Goal: Task Accomplishment & Management: Manage account settings

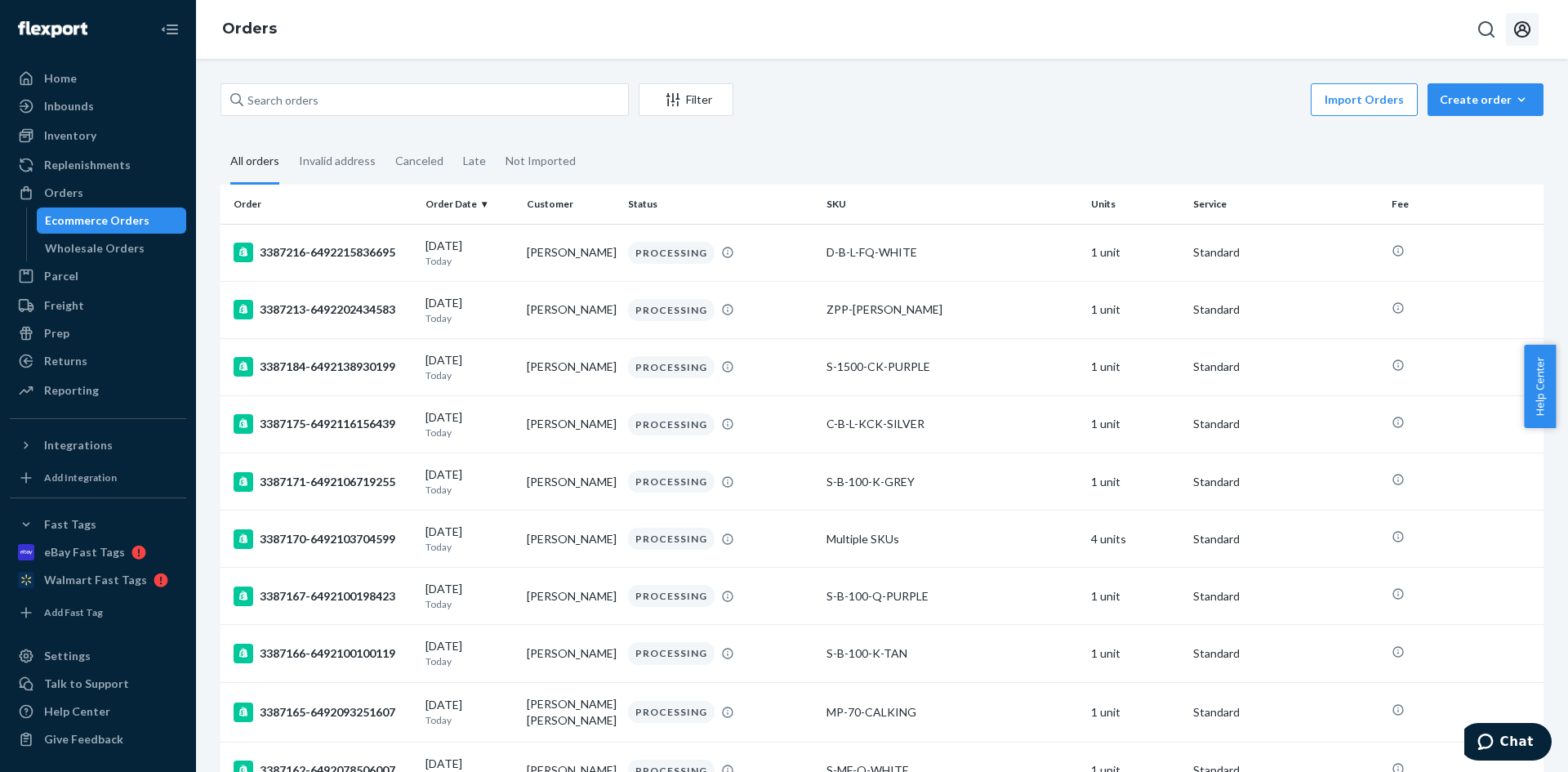
click at [1522, 27] on icon "Open account menu" at bounding box center [1522, 29] width 19 height 19
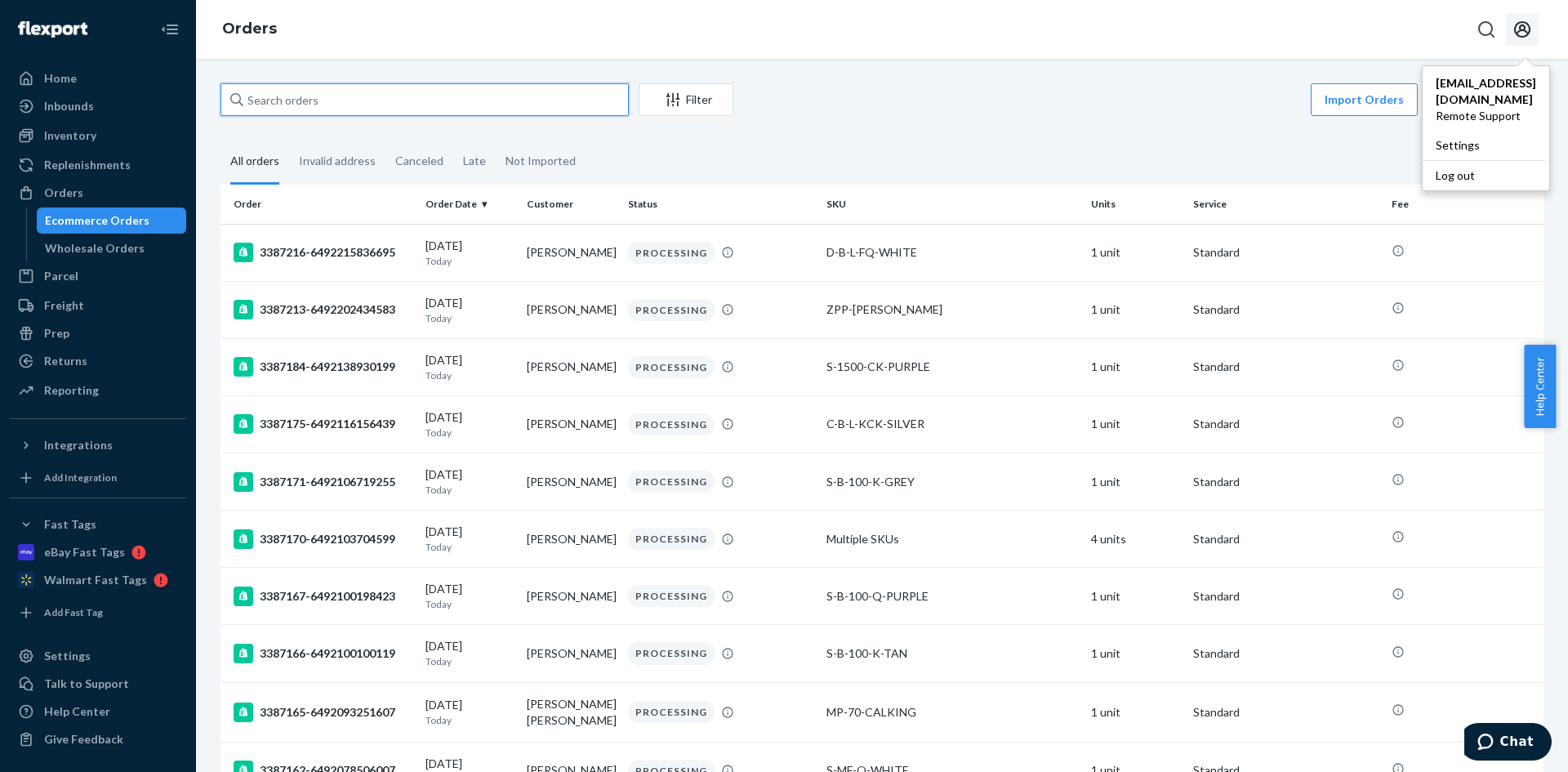
click at [269, 95] on input "text" at bounding box center [424, 100] width 408 height 33
paste input "CH3387039"
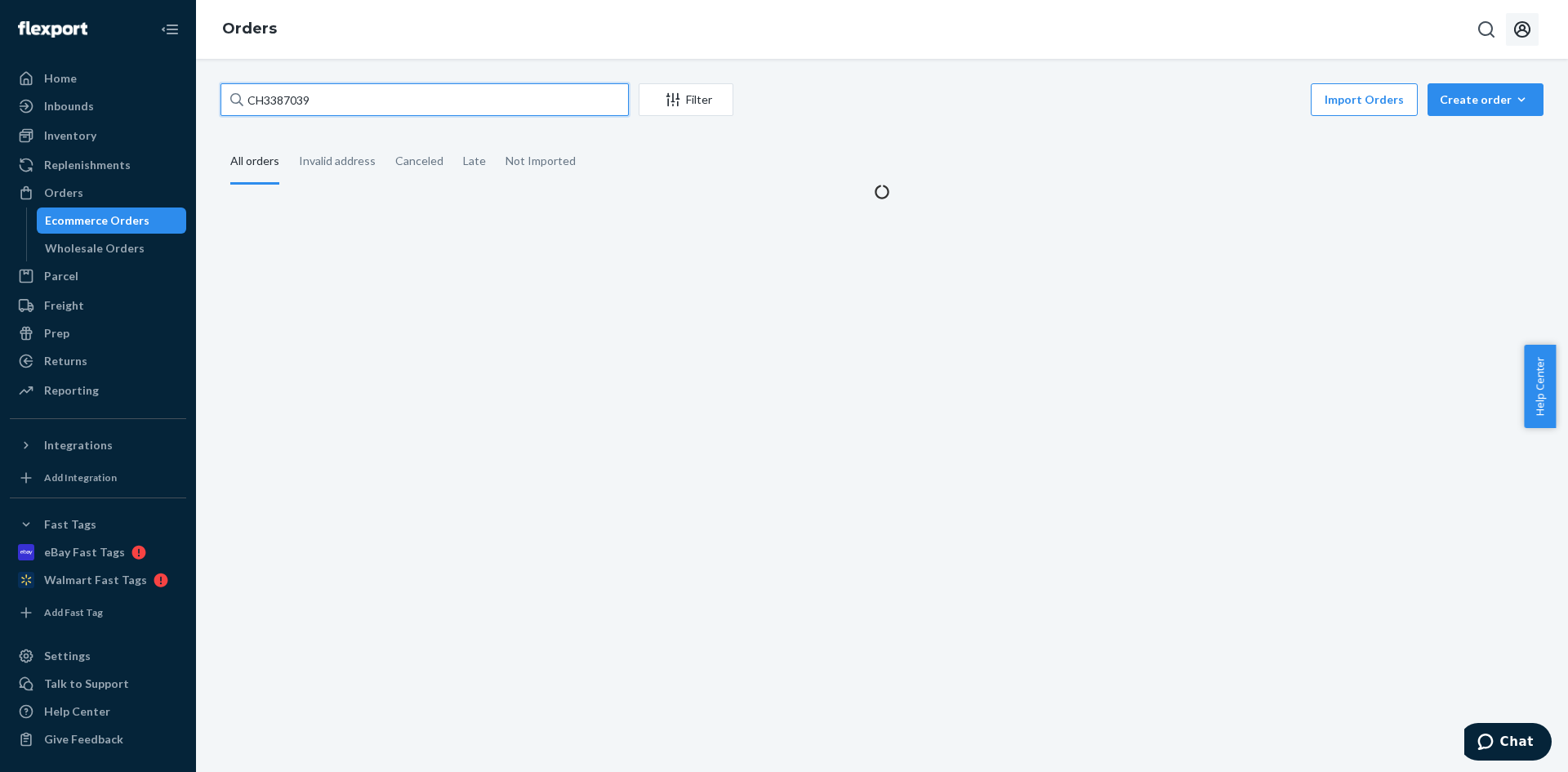
drag, startPoint x: 264, startPoint y: 100, endPoint x: 235, endPoint y: 98, distance: 29.1
click at [235, 98] on div "CH3387039" at bounding box center [424, 100] width 408 height 33
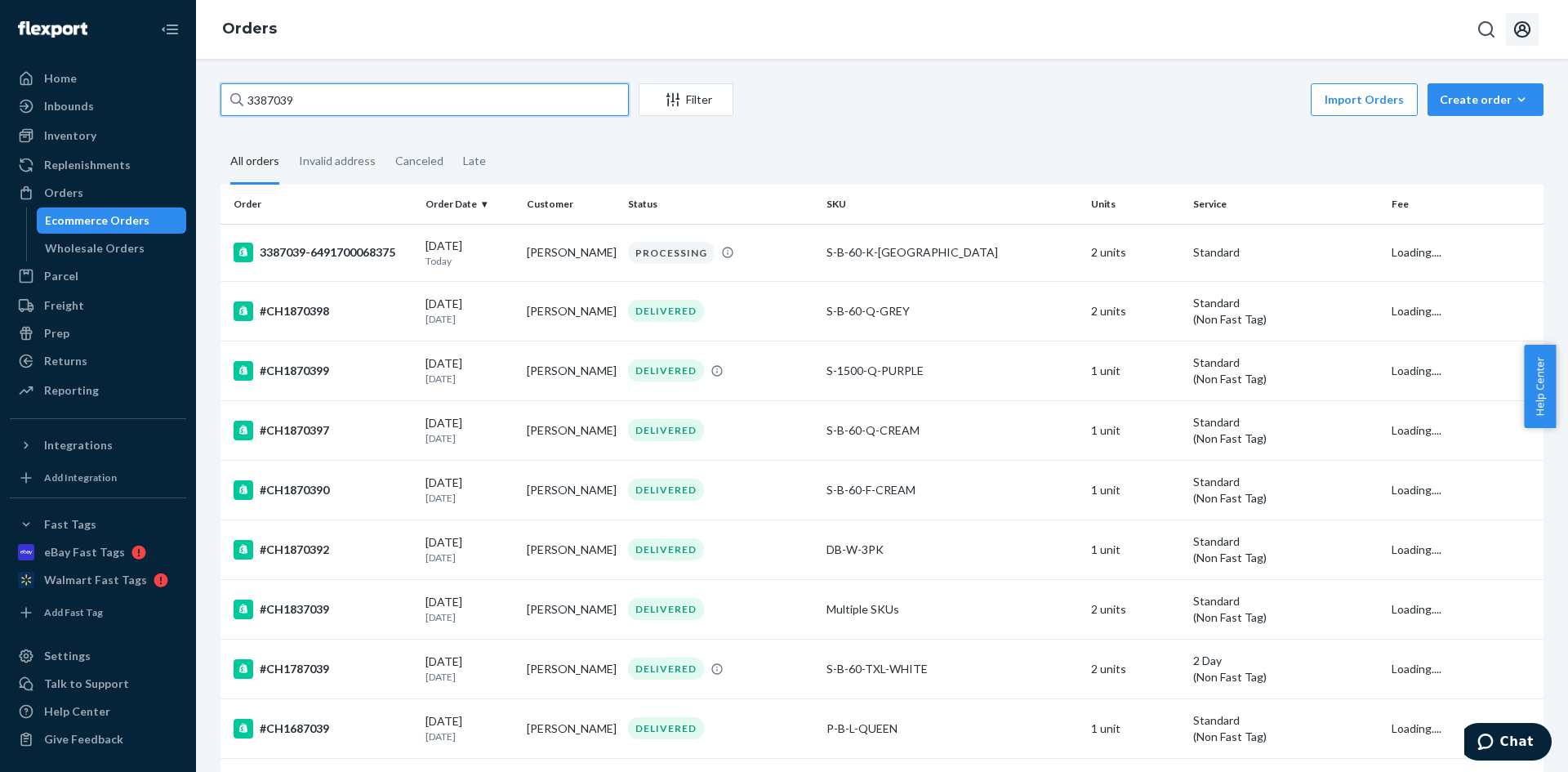
click at [313, 103] on input "3387039" at bounding box center [424, 100] width 408 height 33
type input "3387039"
click at [569, 264] on td "[PERSON_NAME]" at bounding box center [571, 252] width 101 height 57
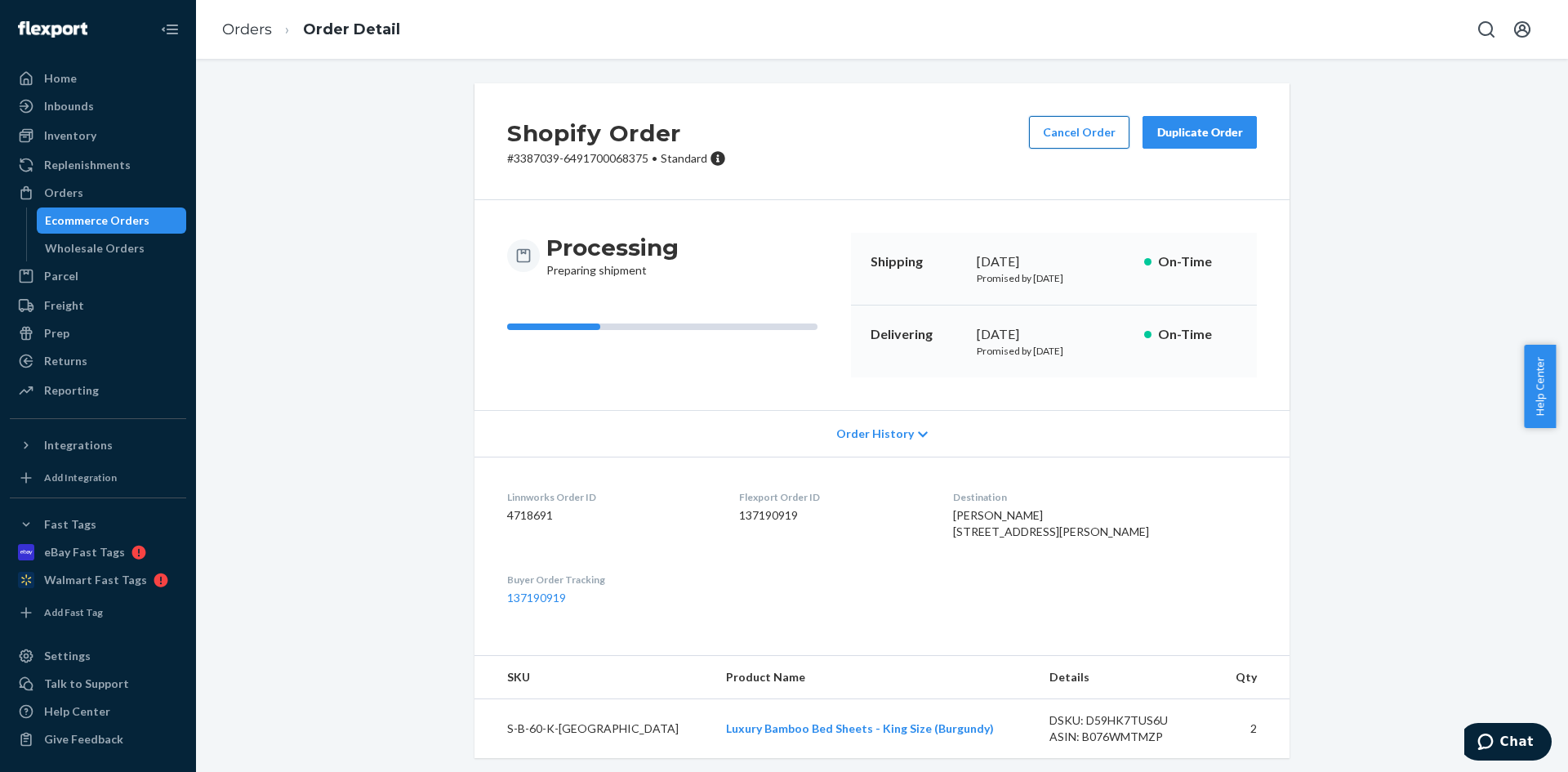
click at [1092, 125] on button "Cancel Order" at bounding box center [1079, 132] width 100 height 33
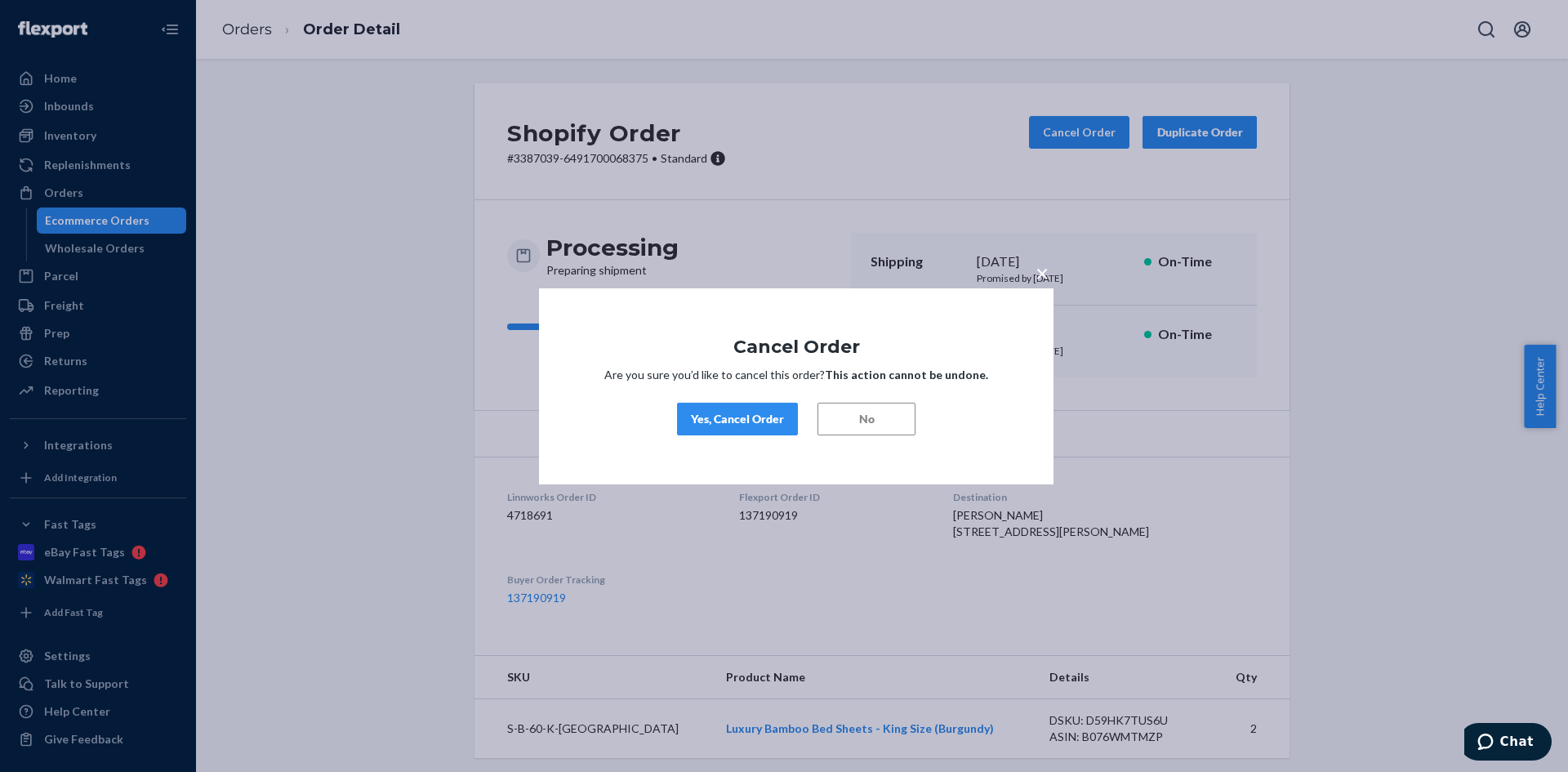
click at [766, 421] on div "Yes, Cancel Order" at bounding box center [737, 418] width 93 height 16
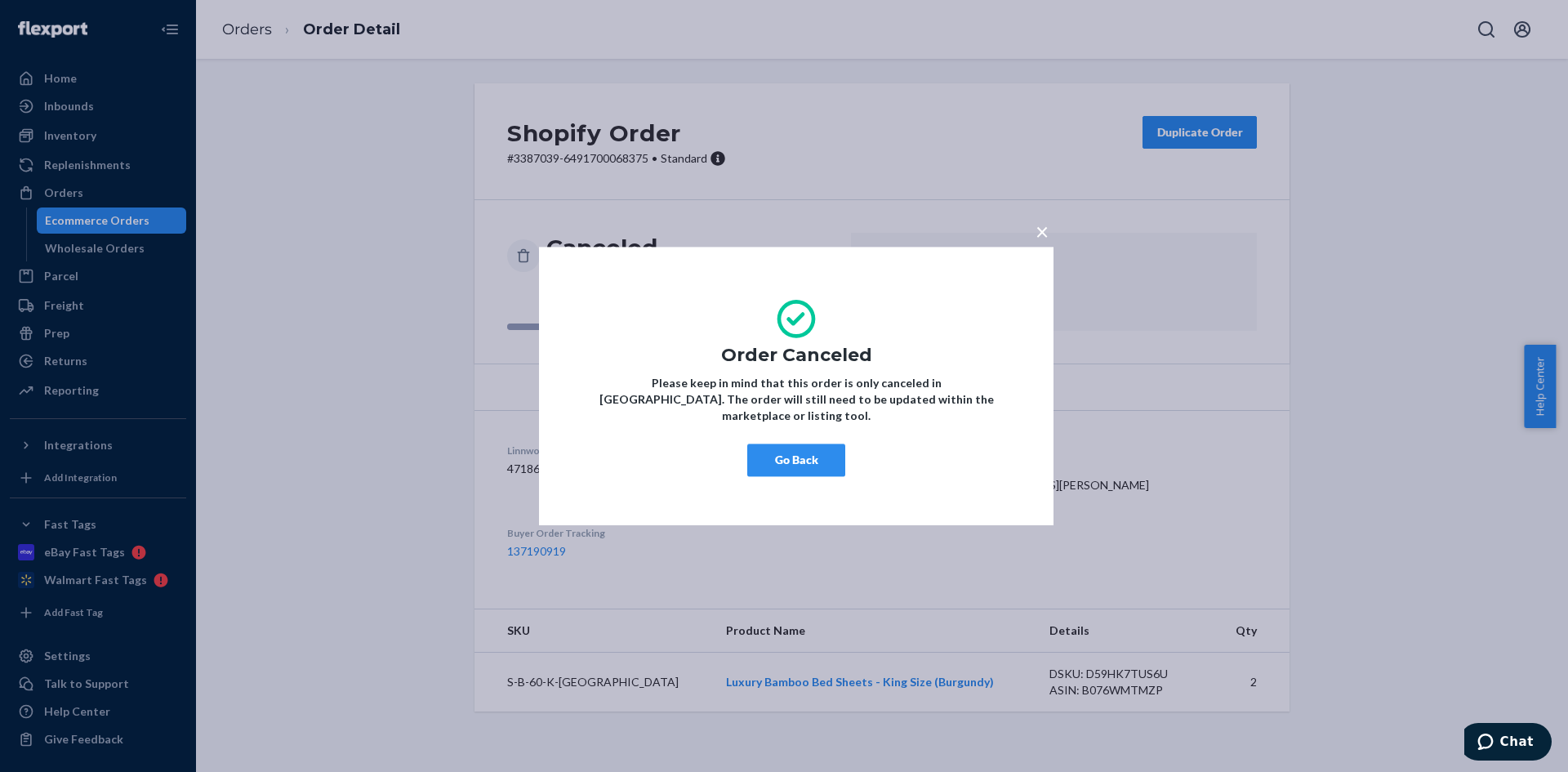
click at [809, 458] on button "Go Back" at bounding box center [796, 460] width 98 height 33
